Goal: Task Accomplishment & Management: Complete application form

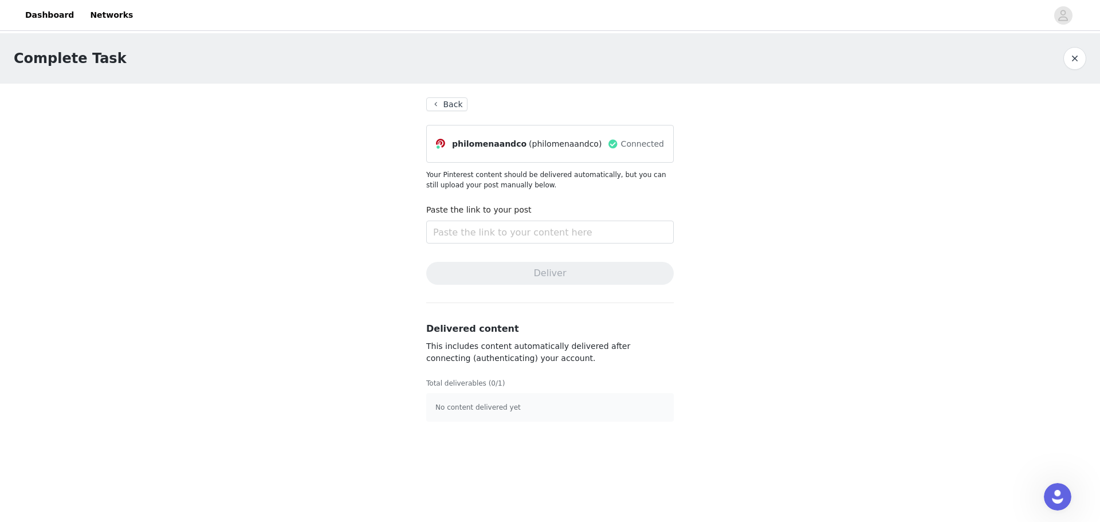
click at [439, 97] on section "Back philomenaandco (philomenaandco) Connected Your Pinterest content should be…" at bounding box center [549, 260] width 275 height 352
click at [439, 97] on button "Back" at bounding box center [446, 104] width 41 height 14
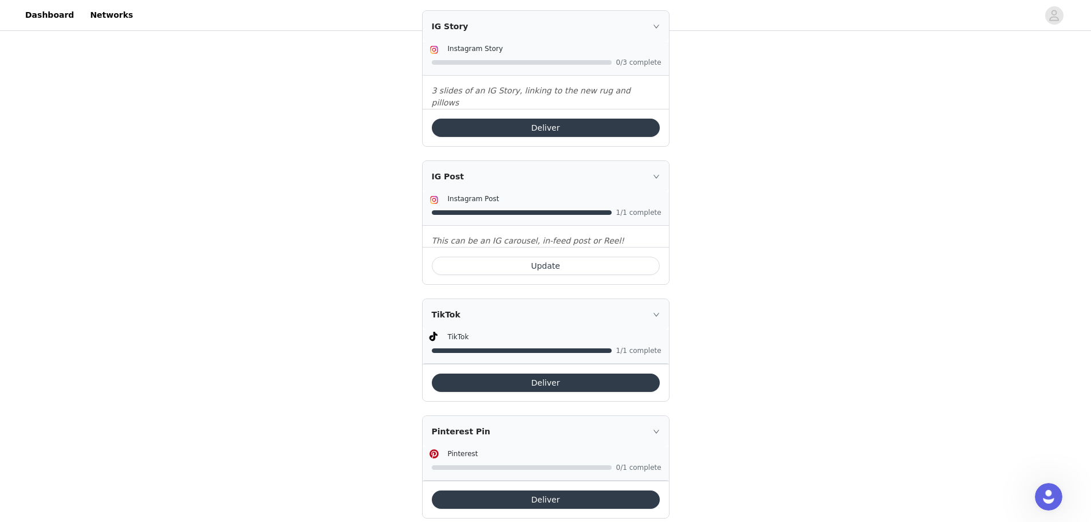
scroll to position [262, 0]
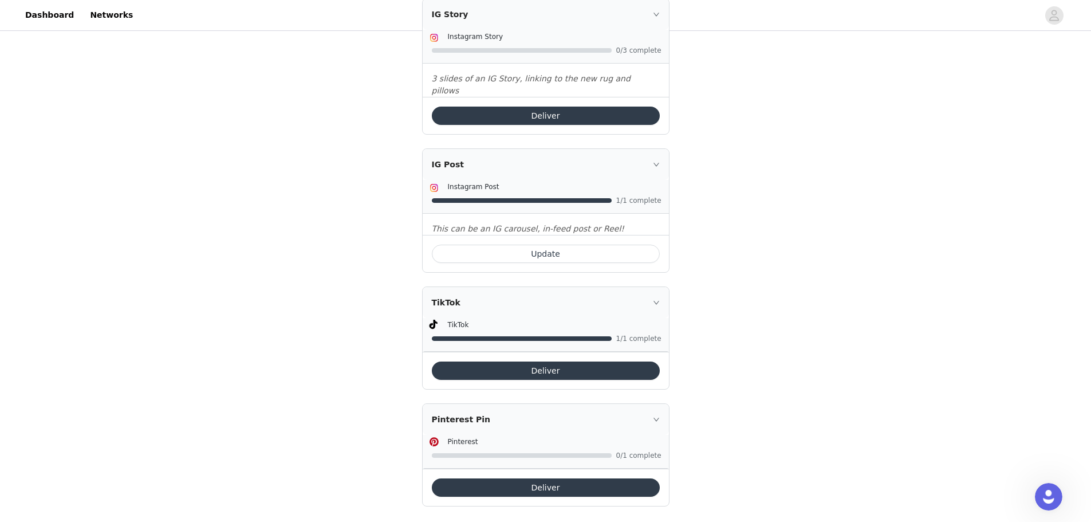
click at [490, 479] on button "Deliver" at bounding box center [546, 487] width 228 height 18
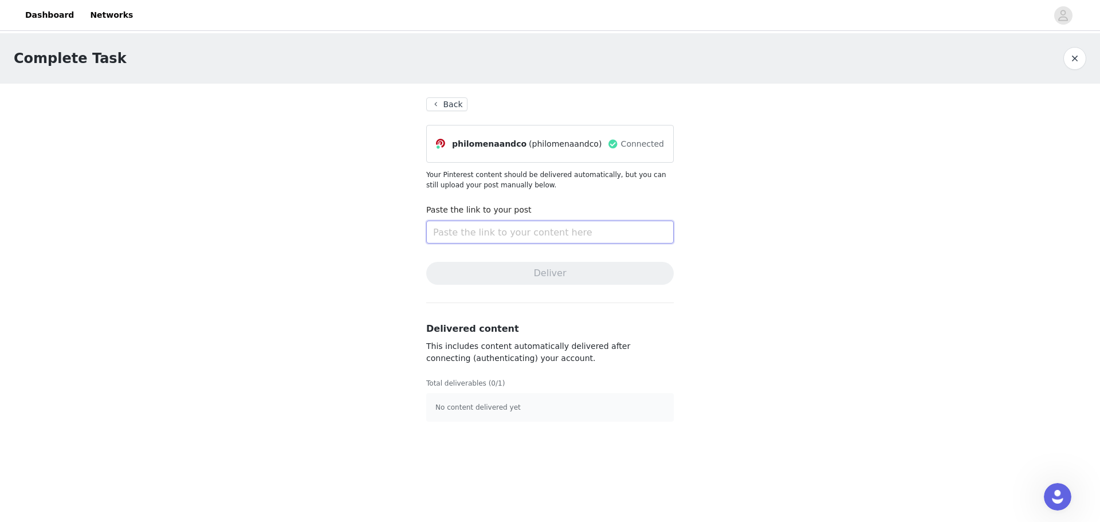
click at [476, 224] on input "text" at bounding box center [549, 231] width 247 height 23
paste input "[URL][DOMAIN_NAME]"
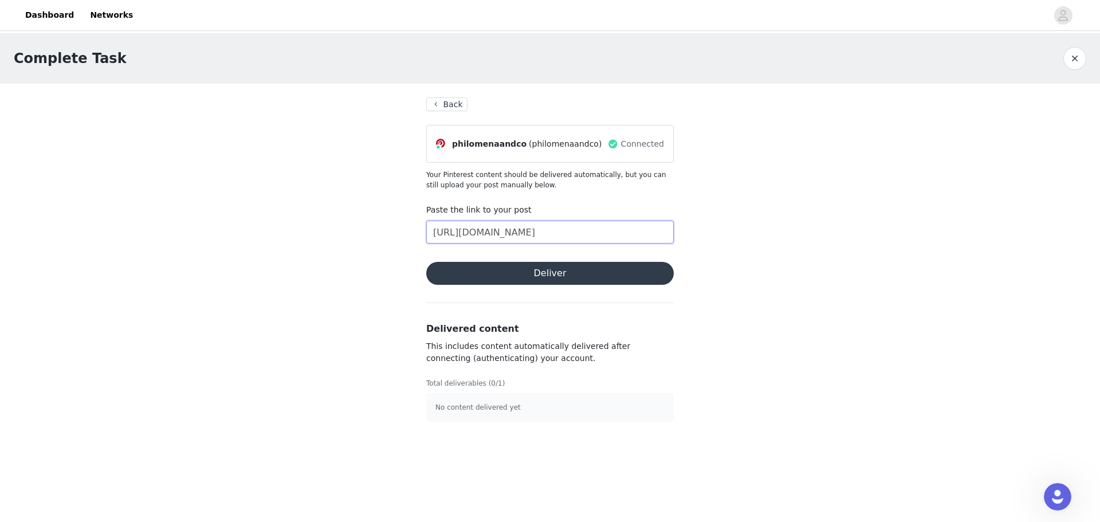
scroll to position [0, 376]
type input "[URL][DOMAIN_NAME]"
click at [517, 275] on button "Deliver" at bounding box center [549, 273] width 247 height 23
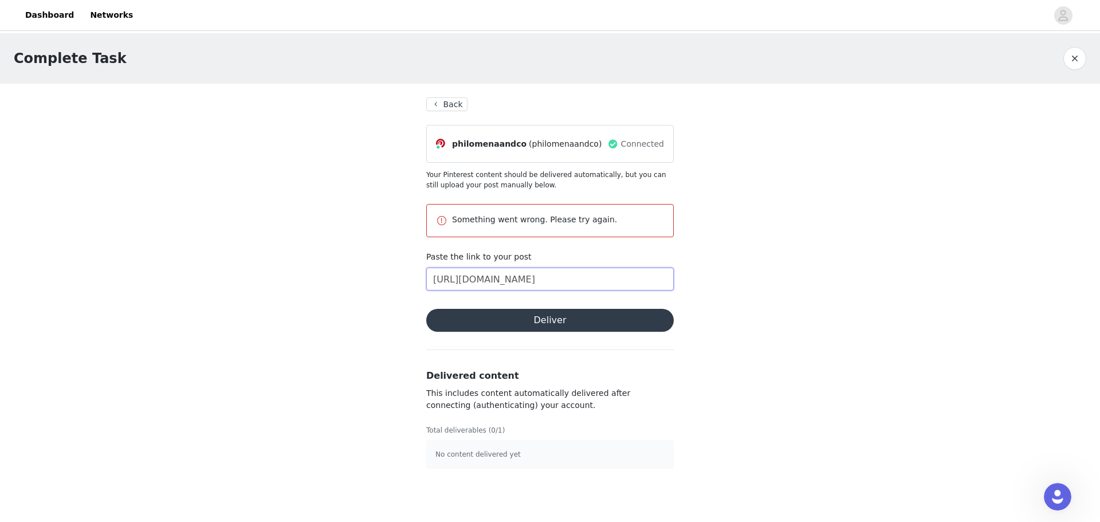
click at [589, 282] on input "[URL][DOMAIN_NAME]" at bounding box center [549, 278] width 247 height 23
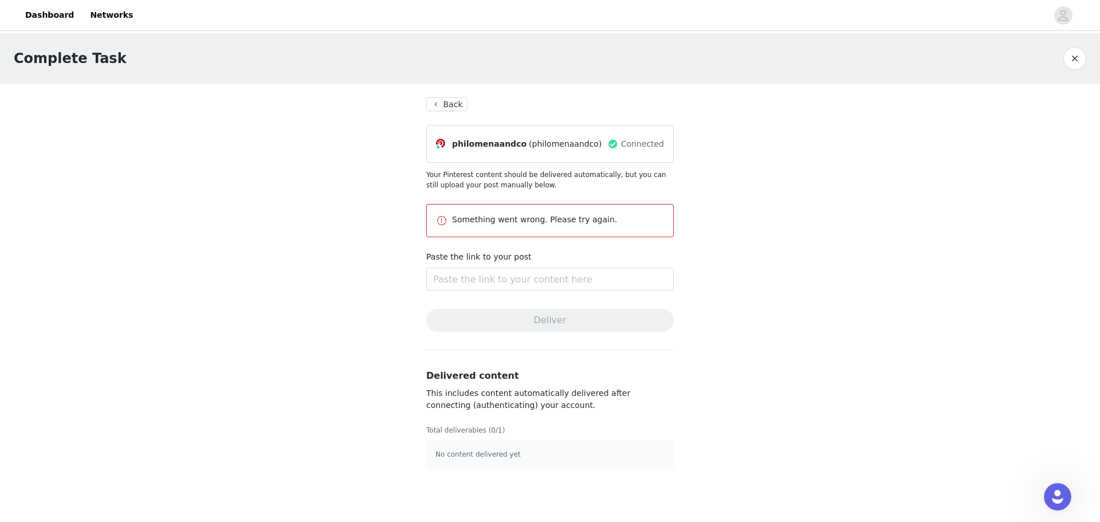
click at [763, 271] on div "Complete Task Back philomenaandco (philomenaandco) Connected Your Pinterest con…" at bounding box center [550, 257] width 1100 height 449
click at [530, 274] on input "text" at bounding box center [549, 278] width 247 height 23
paste input "[URL][DOMAIN_NAME]"
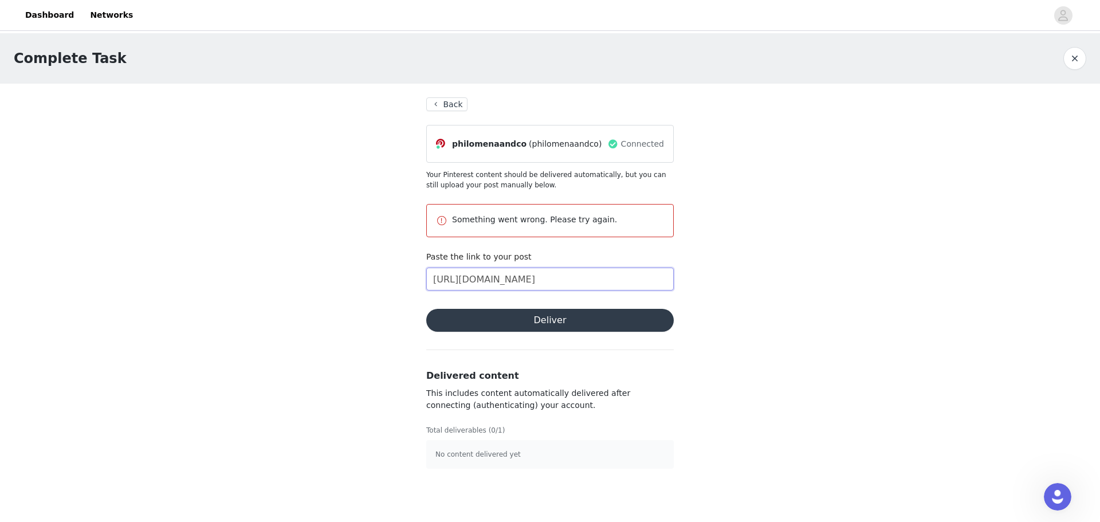
type input "[URL][DOMAIN_NAME]"
click at [533, 312] on button "Deliver" at bounding box center [549, 320] width 247 height 23
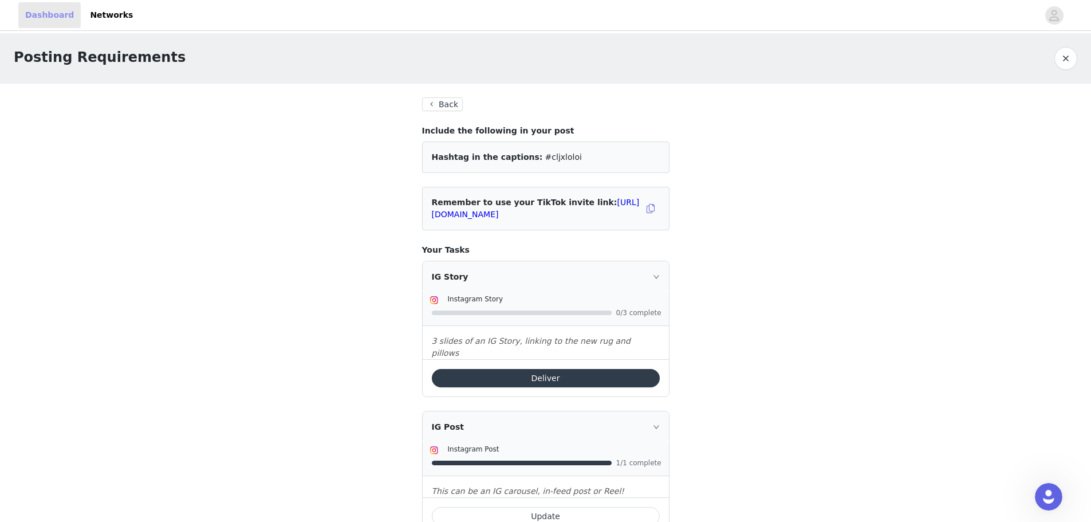
drag, startPoint x: 46, startPoint y: 19, endPoint x: 133, endPoint y: 4, distance: 87.7
click at [46, 19] on link "Dashboard" at bounding box center [49, 15] width 62 height 26
